Goal: Task Accomplishment & Management: Use online tool/utility

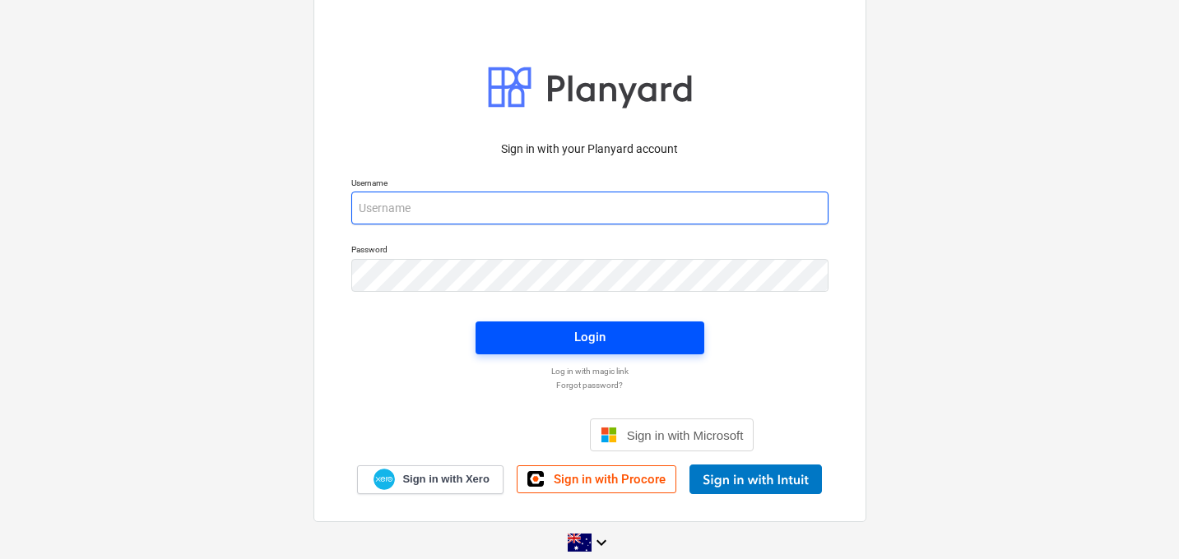
type input "[EMAIL_ADDRESS][DOMAIN_NAME]"
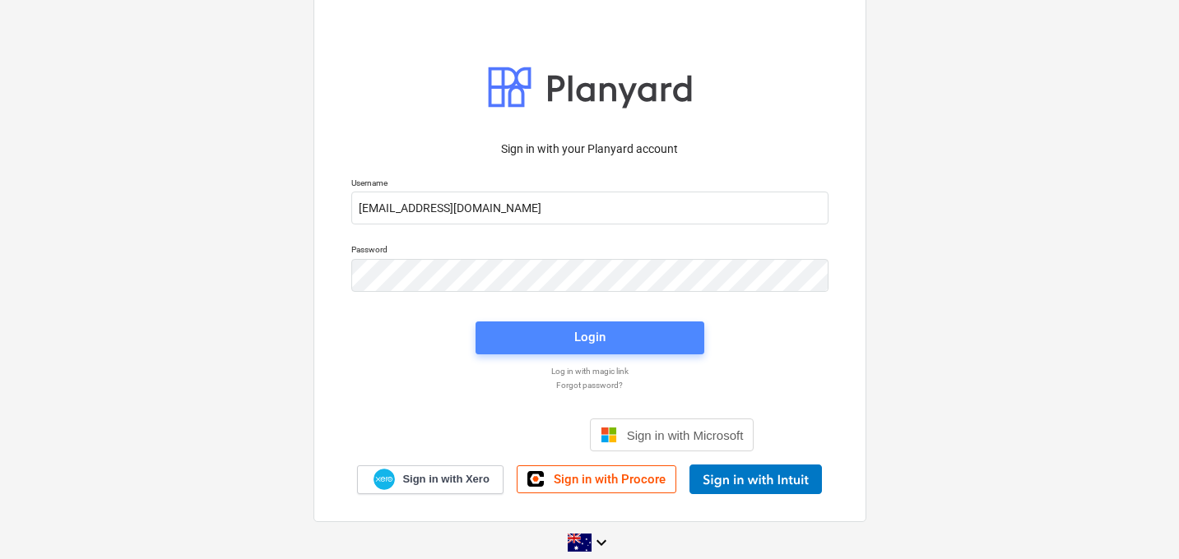
click at [545, 347] on span "Login" at bounding box center [589, 337] width 189 height 21
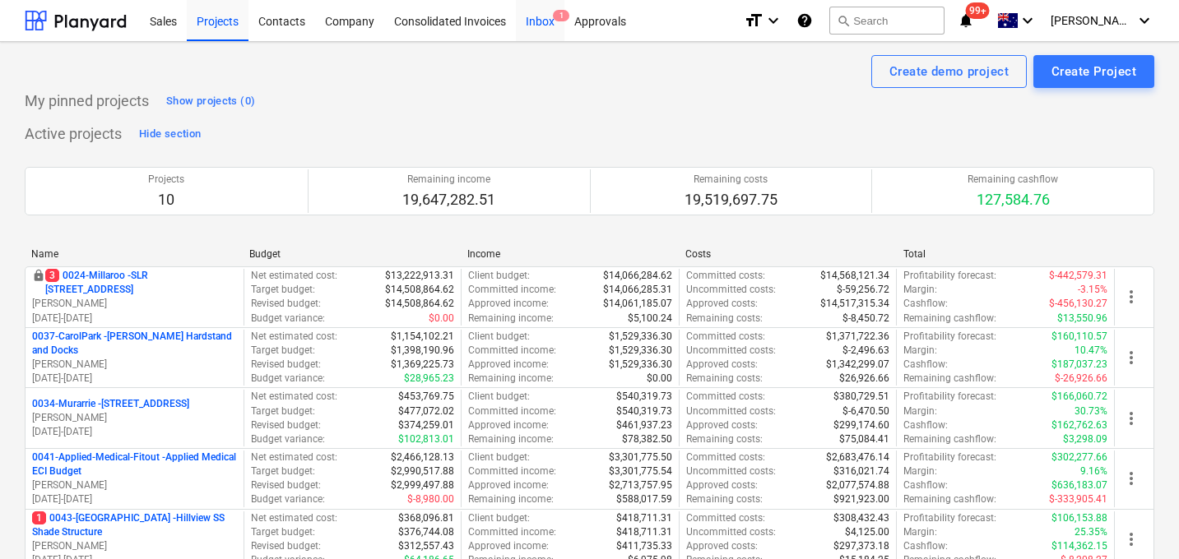
click at [541, 19] on div "Inbox 1" at bounding box center [540, 20] width 49 height 42
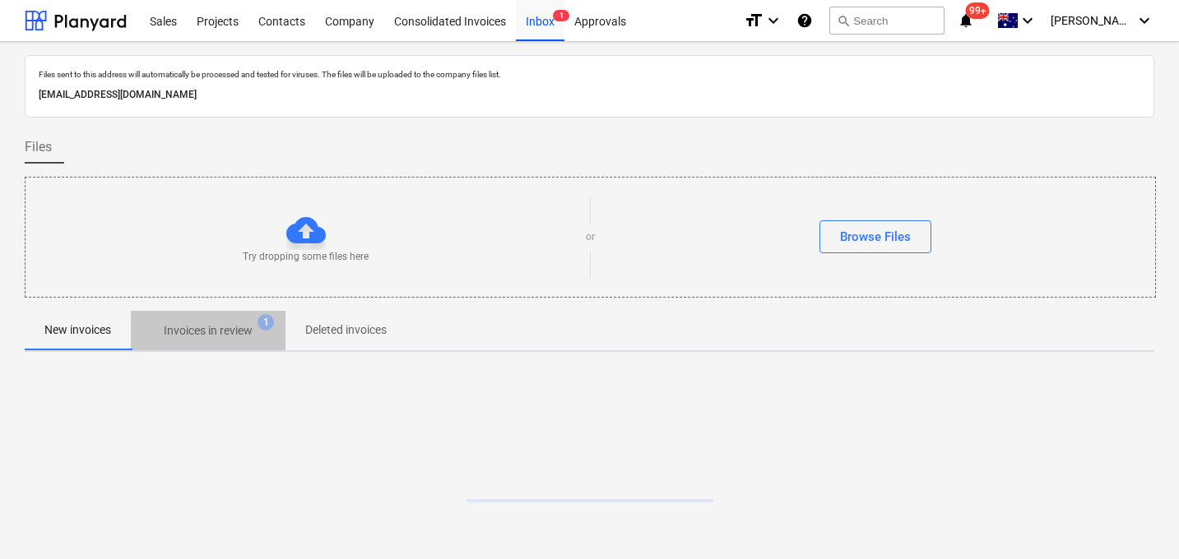
click at [216, 330] on p "Invoices in review" at bounding box center [208, 331] width 89 height 17
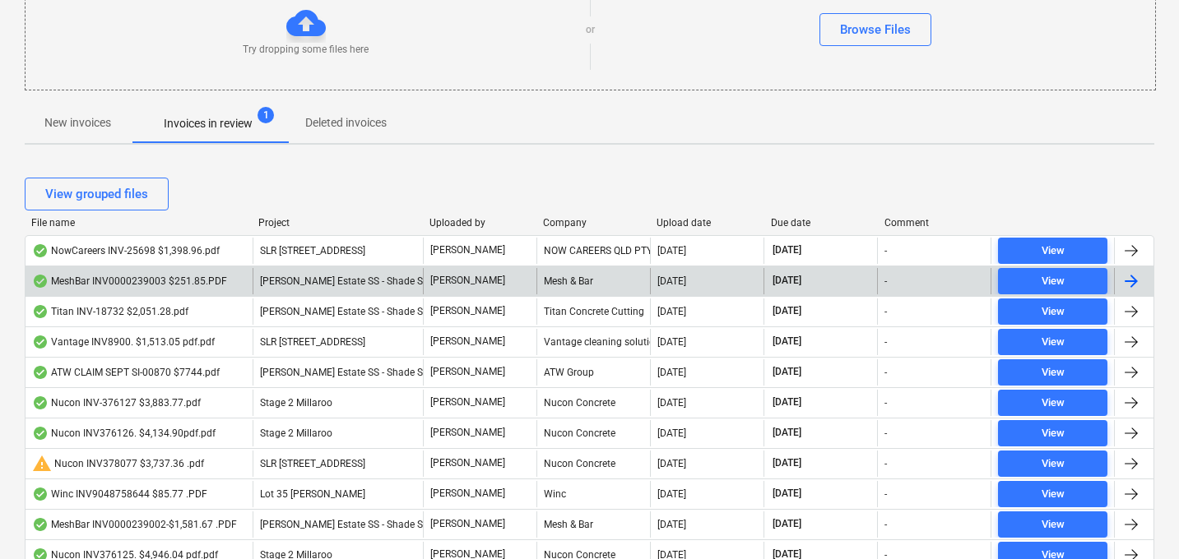
scroll to position [211, 0]
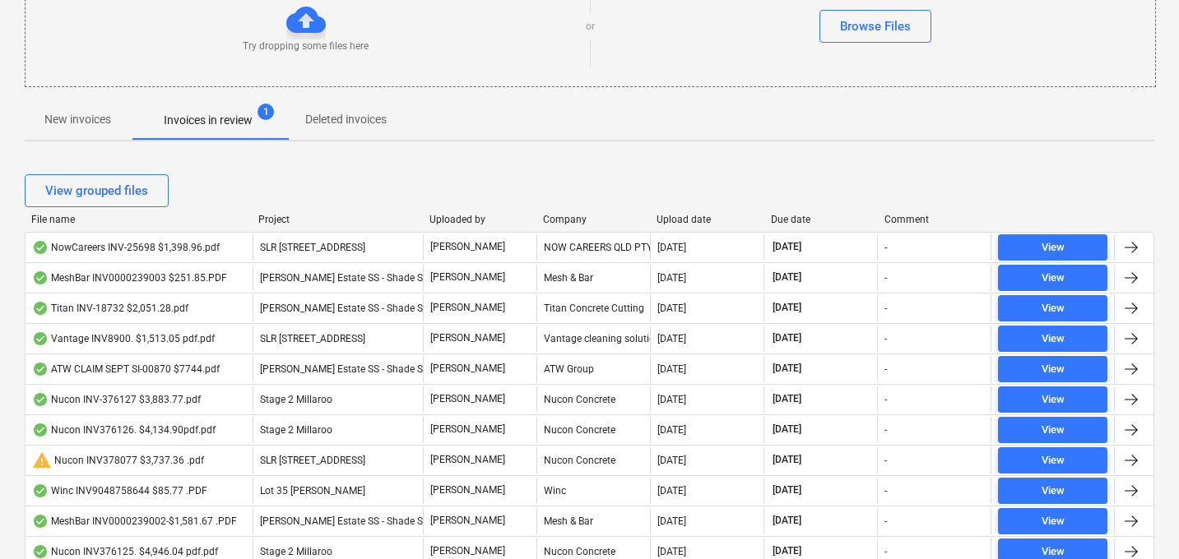
click at [61, 217] on div "File name" at bounding box center [138, 220] width 214 height 12
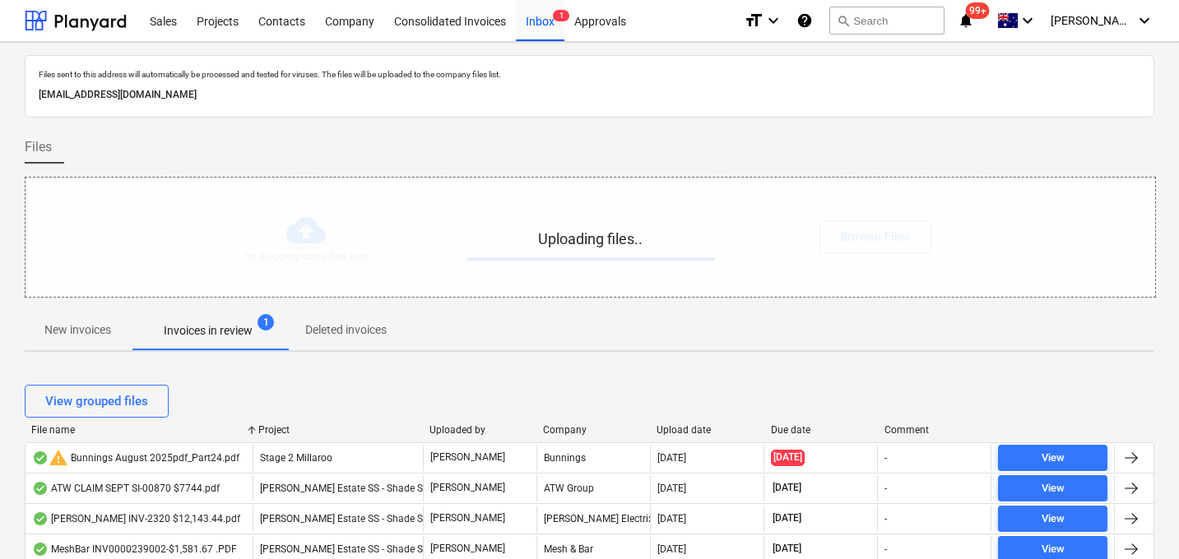
scroll to position [84, 0]
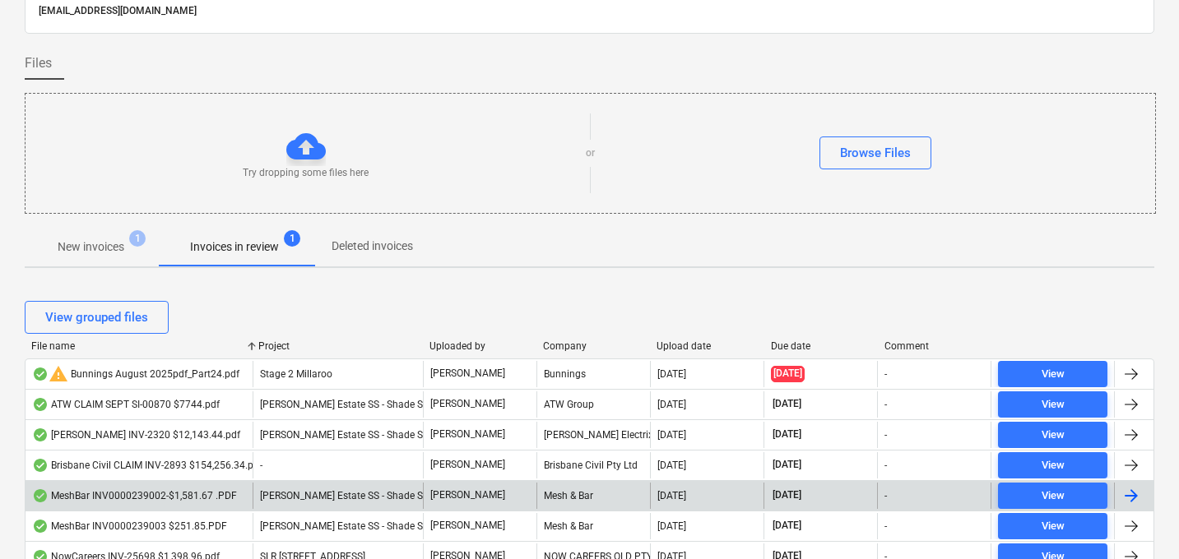
click at [694, 348] on div "Upload date" at bounding box center [707, 347] width 100 height 12
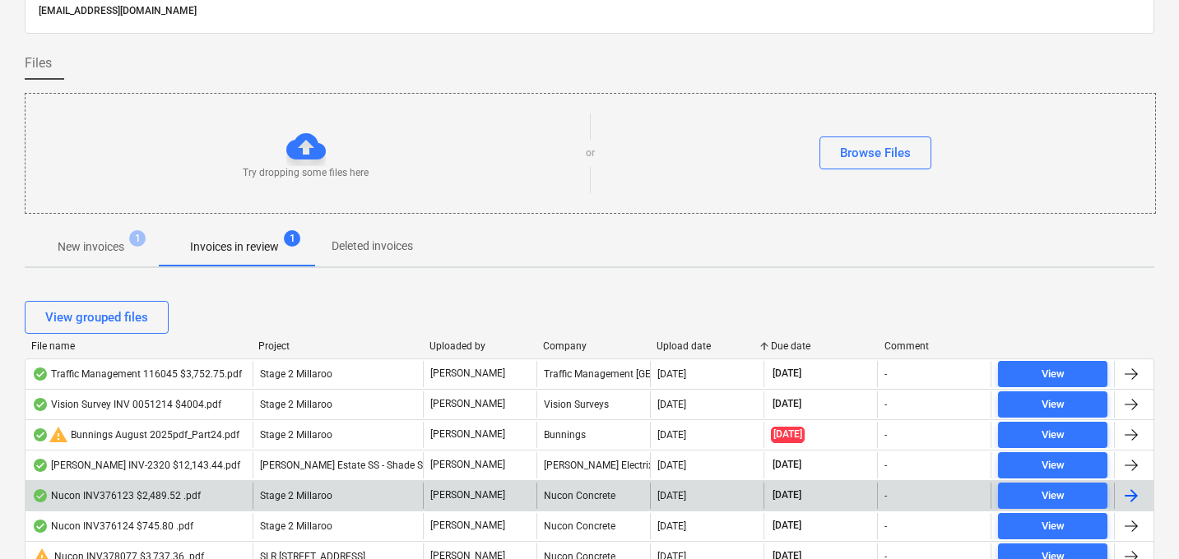
click at [689, 342] on div "Upload date" at bounding box center [707, 347] width 100 height 12
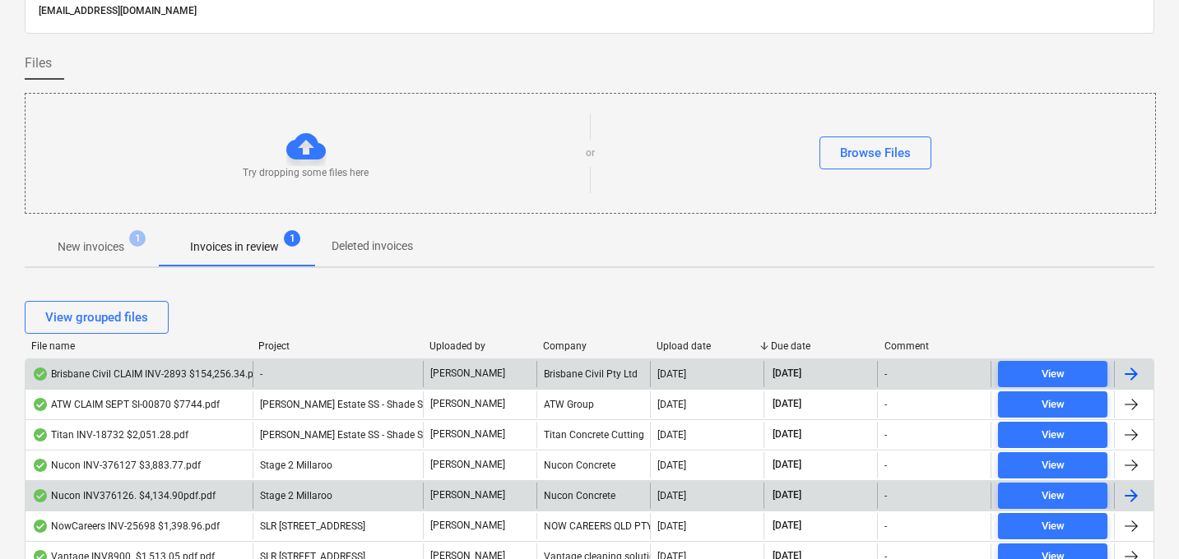
click at [151, 366] on div "Brisbane Civil CLAIM INV-2893 $154,256.34.pdf" at bounding box center [139, 374] width 227 height 26
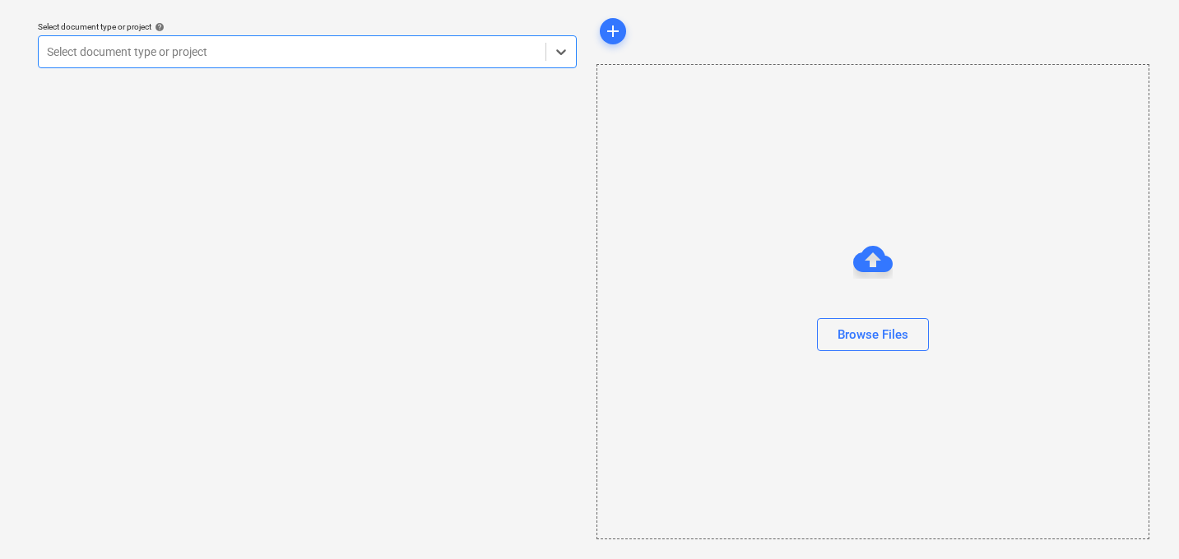
scroll to position [47, 0]
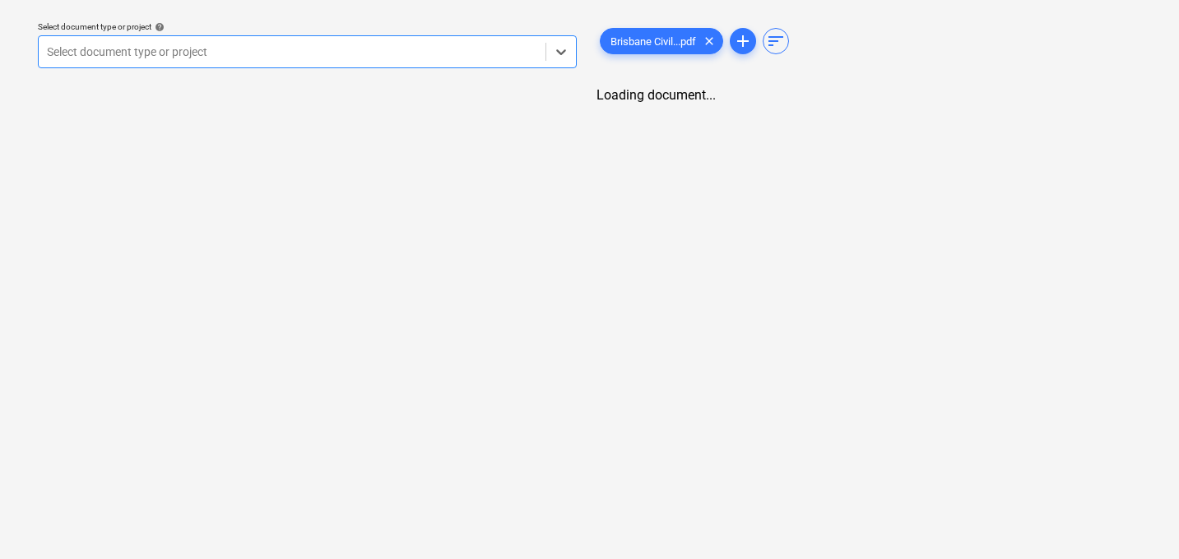
click at [319, 50] on div at bounding box center [292, 52] width 490 height 16
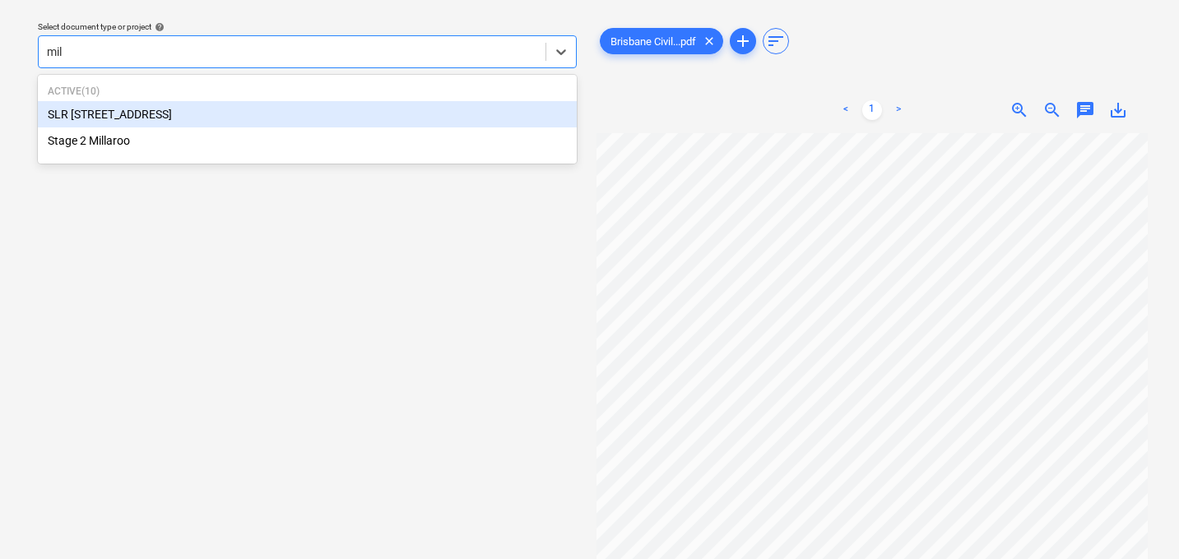
type input "mill"
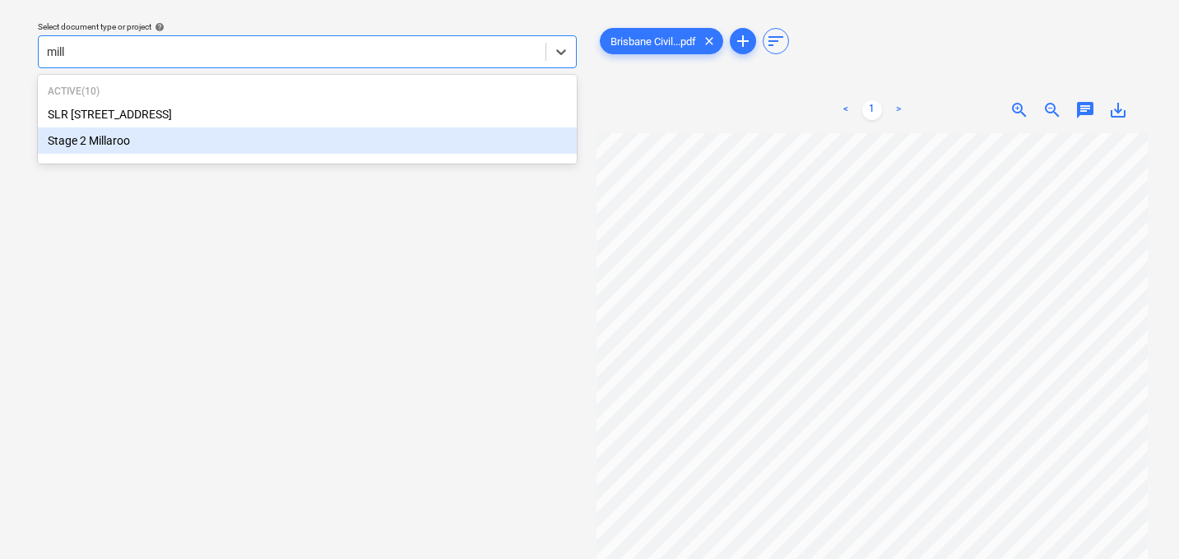
click at [220, 156] on div "Active ( 10 ) SLR [GEOGRAPHIC_DATA] Stage 2 Millaroo" at bounding box center [307, 119] width 539 height 82
click at [204, 147] on div "Stage 2 Millaroo" at bounding box center [307, 141] width 539 height 26
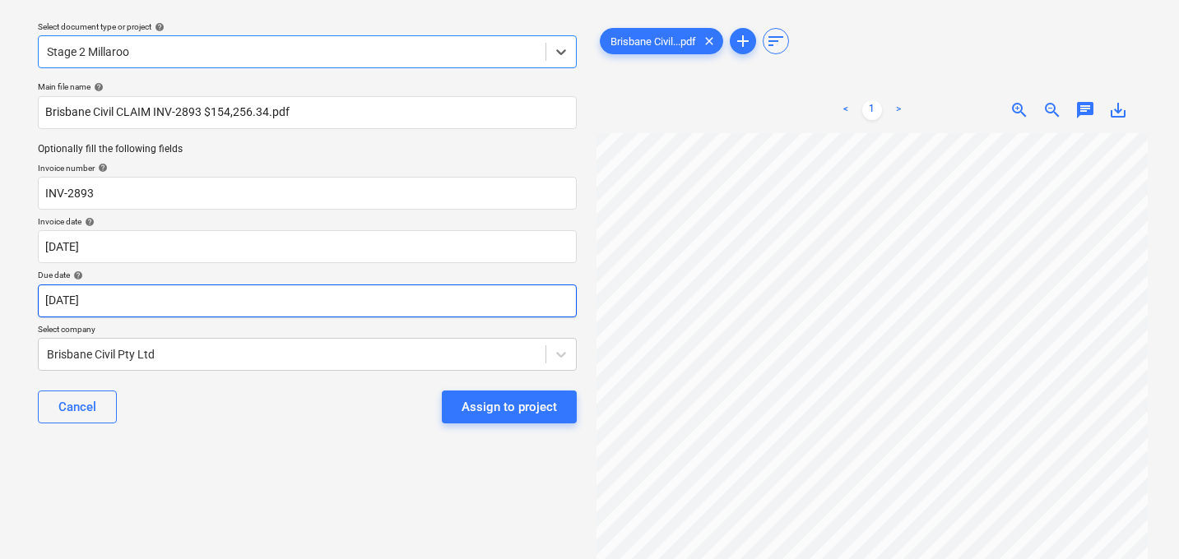
scroll to position [198, 0]
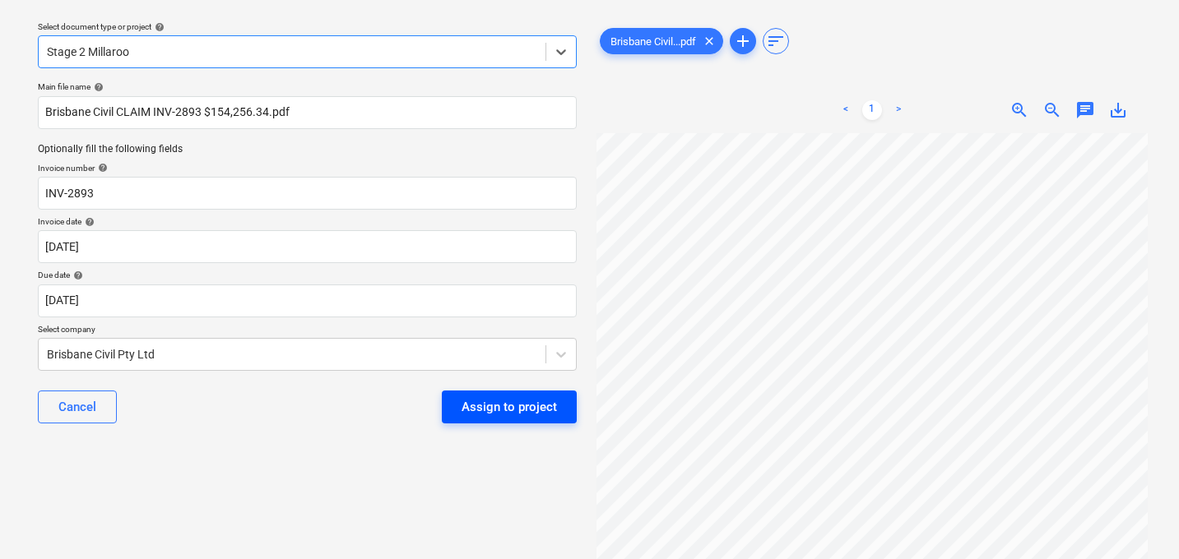
click at [481, 411] on div "Assign to project" at bounding box center [509, 407] width 95 height 21
